Goal: Leave review/rating: Leave review/rating

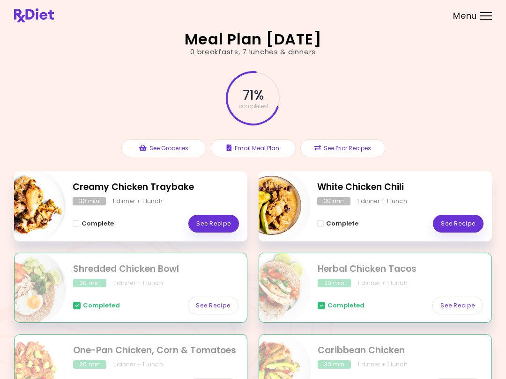
click at [379, 222] on link "See Recipe" at bounding box center [458, 224] width 51 height 18
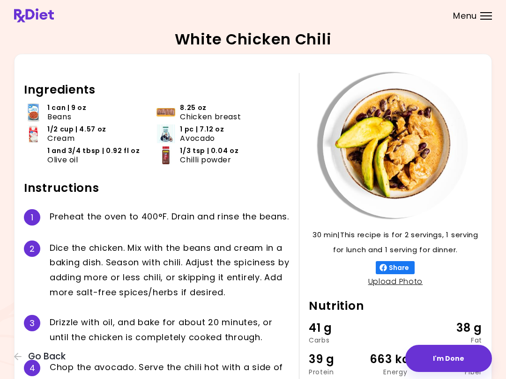
click at [15, 355] on icon "button" at bounding box center [18, 356] width 8 height 8
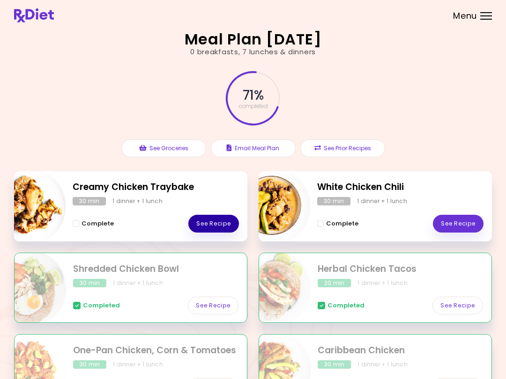
click at [220, 216] on link "See Recipe" at bounding box center [213, 224] width 51 height 18
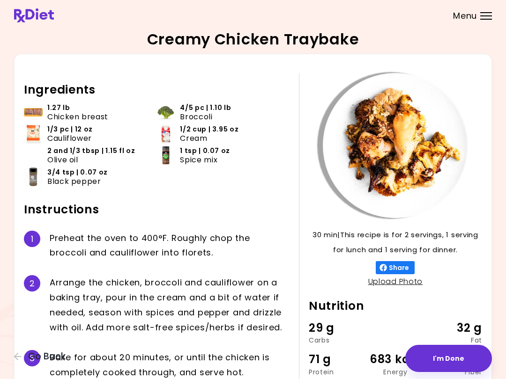
click at [213, 228] on div "1 P r e h e a t t h e o v e n t o 4 0 0 ° F . R o u g h l y c h o p t h e b r o…" at bounding box center [156, 245] width 265 height 45
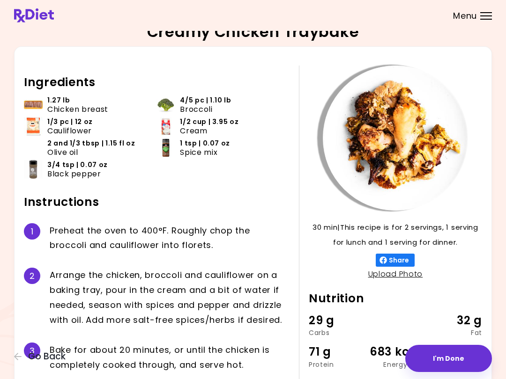
scroll to position [7, 0]
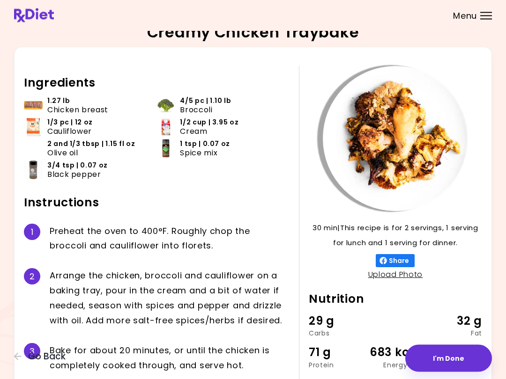
click at [379, 374] on div "Creamy Chicken Traybake 30 min 30 min | This recipe is for 2 servings, 1 servin…" at bounding box center [253, 219] width 506 height 453
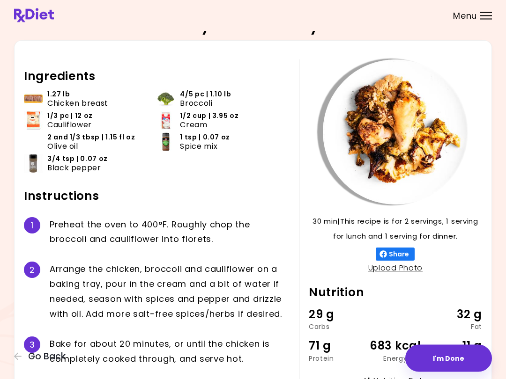
scroll to position [9, 0]
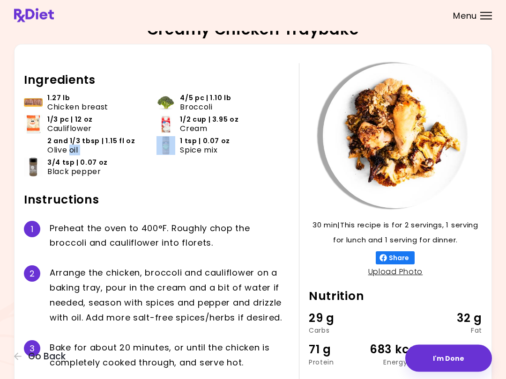
click at [158, 151] on img at bounding box center [165, 146] width 19 height 19
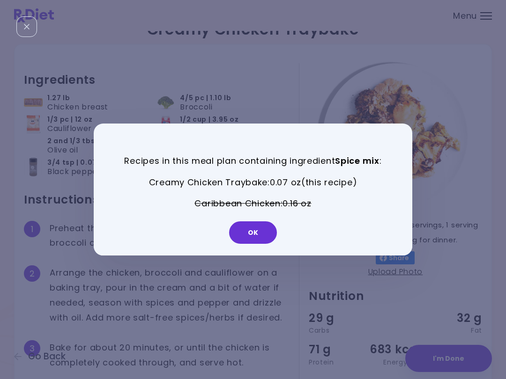
click at [254, 223] on button "OK" at bounding box center [253, 232] width 48 height 22
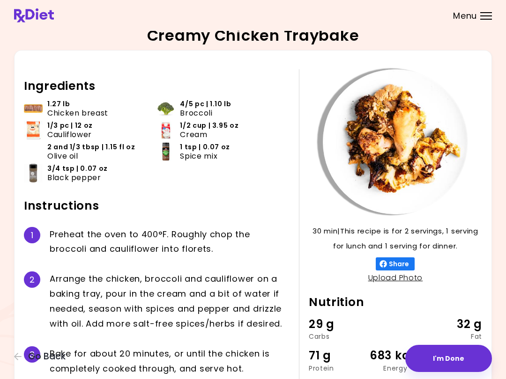
scroll to position [0, 0]
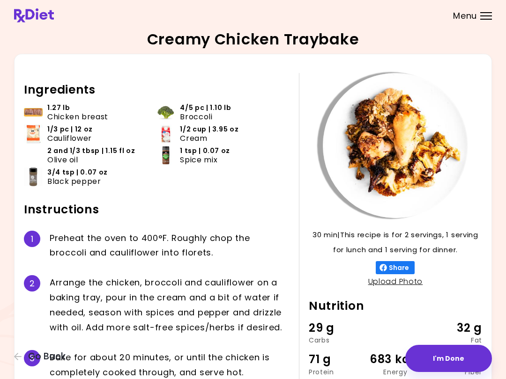
click at [166, 156] on img at bounding box center [165, 155] width 19 height 19
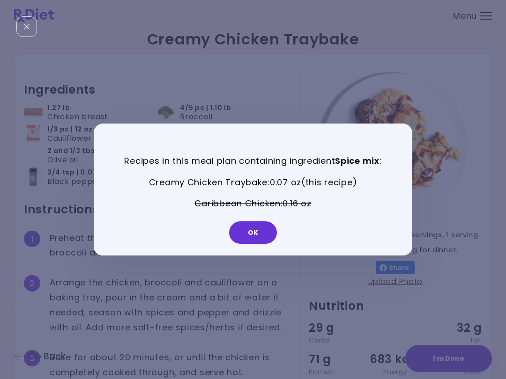
click at [247, 235] on button "OK" at bounding box center [253, 232] width 48 height 22
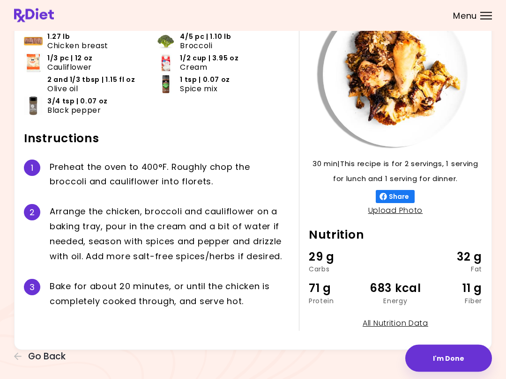
scroll to position [71, 0]
click at [379, 360] on button "I'm Done" at bounding box center [448, 358] width 87 height 27
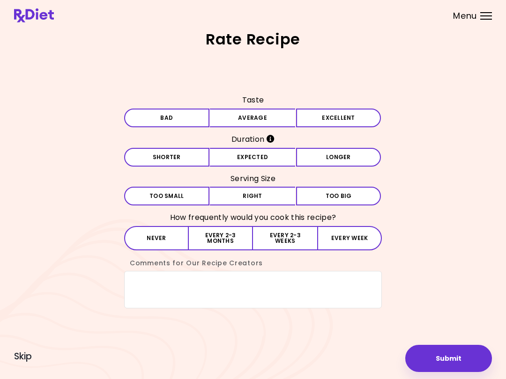
click at [265, 120] on button "Average" at bounding box center [252, 118] width 85 height 19
click at [258, 166] on button "Expected" at bounding box center [252, 157] width 85 height 19
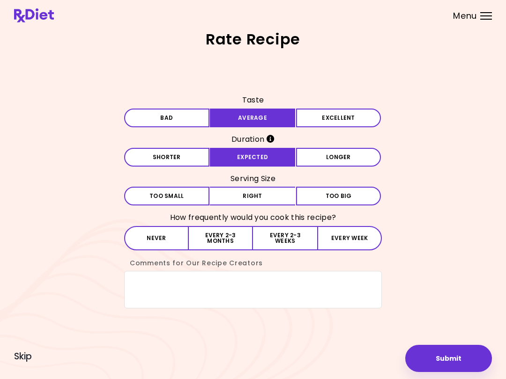
click at [250, 192] on button "Right" at bounding box center [252, 196] width 85 height 19
click at [217, 239] on button "Every 2-3 months" at bounding box center [221, 238] width 64 height 24
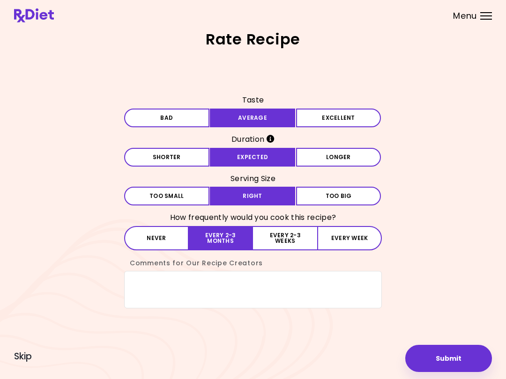
click at [379, 353] on button "Submit" at bounding box center [448, 358] width 87 height 27
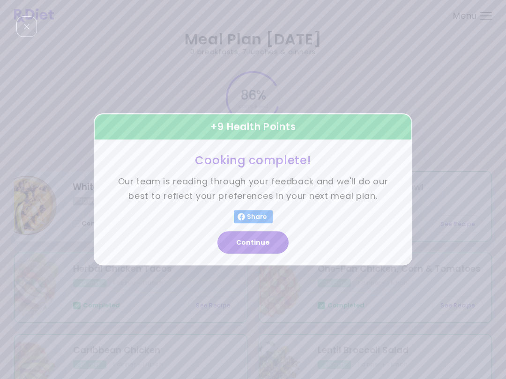
click at [253, 242] on button "Continue" at bounding box center [252, 243] width 71 height 22
